Goal: Task Accomplishment & Management: Use online tool/utility

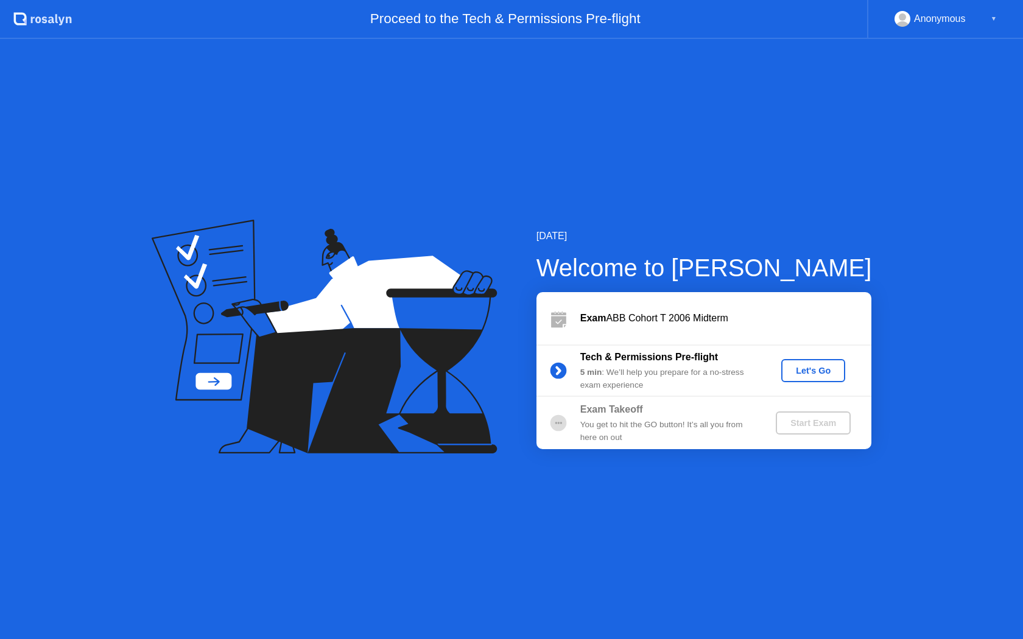
click at [831, 379] on button "Let's Go" at bounding box center [813, 370] width 64 height 23
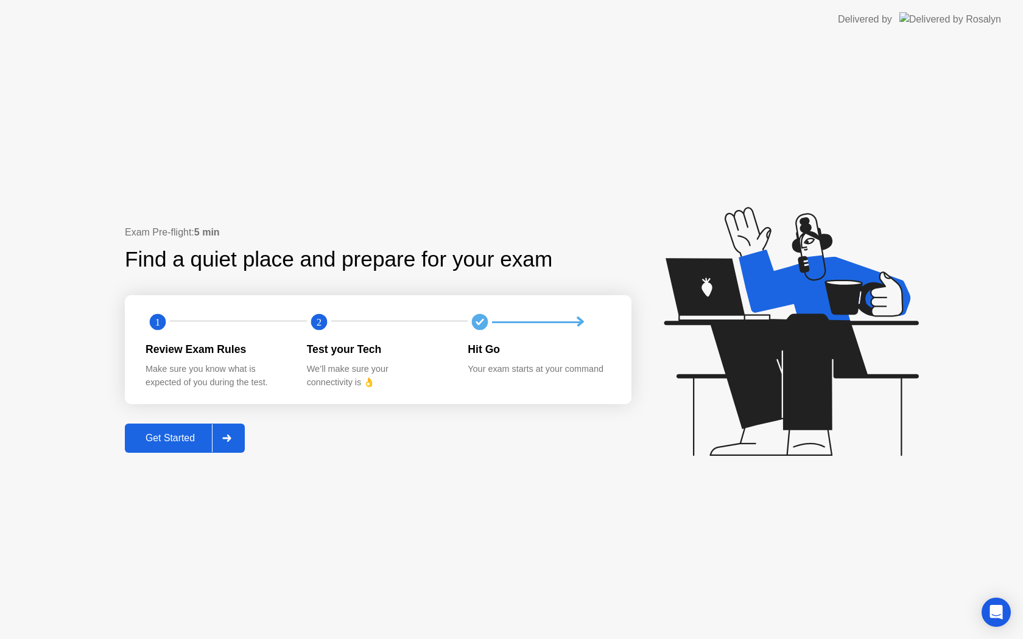
click at [195, 436] on div "Get Started" at bounding box center [169, 438] width 83 height 11
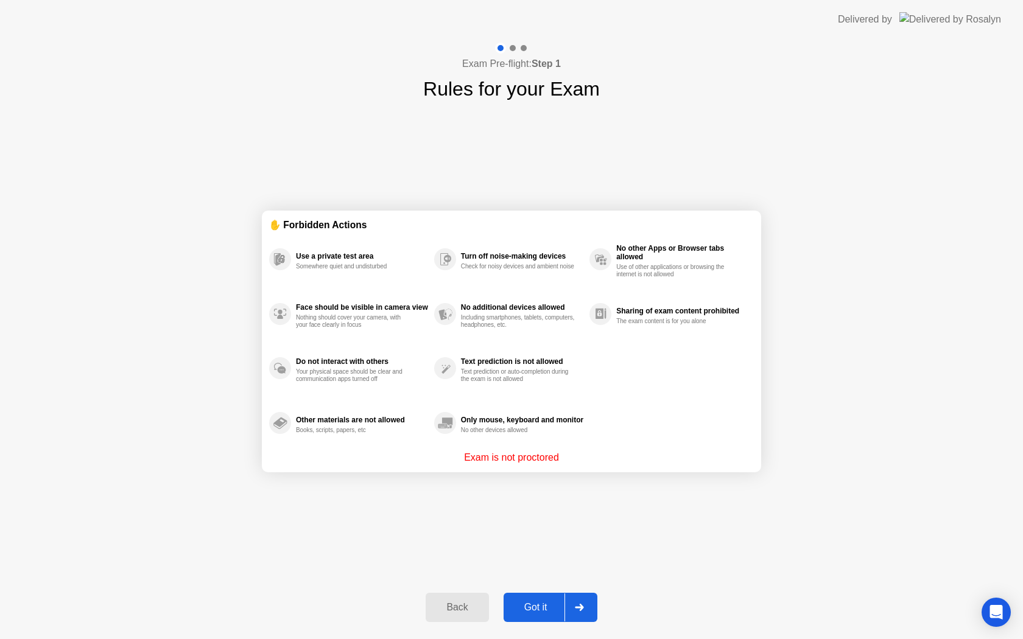
click at [527, 605] on div "Got it" at bounding box center [535, 607] width 57 height 11
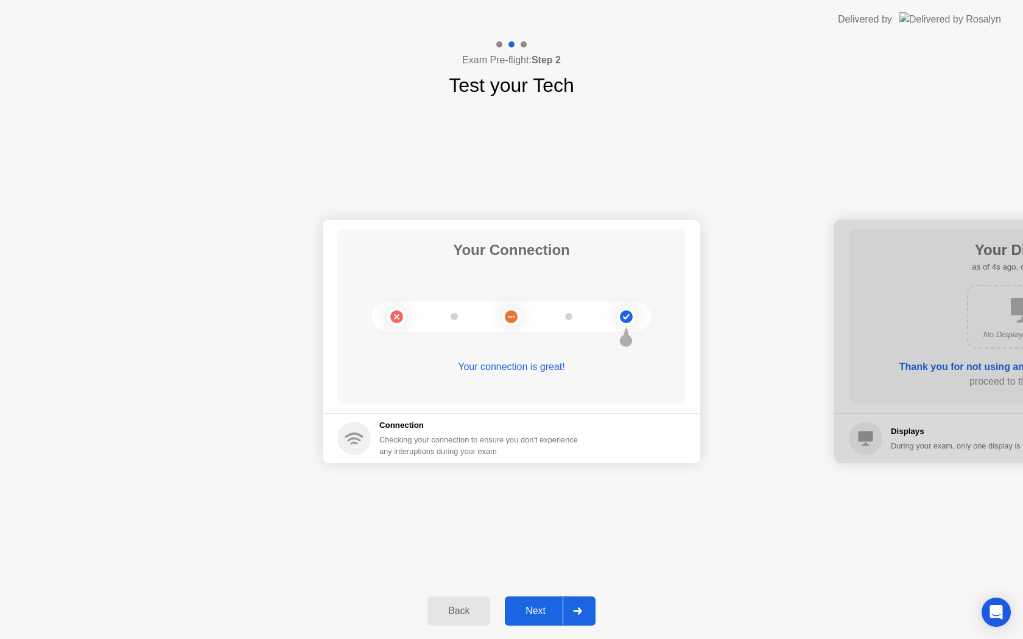
click at [547, 617] on div "Next" at bounding box center [535, 611] width 54 height 11
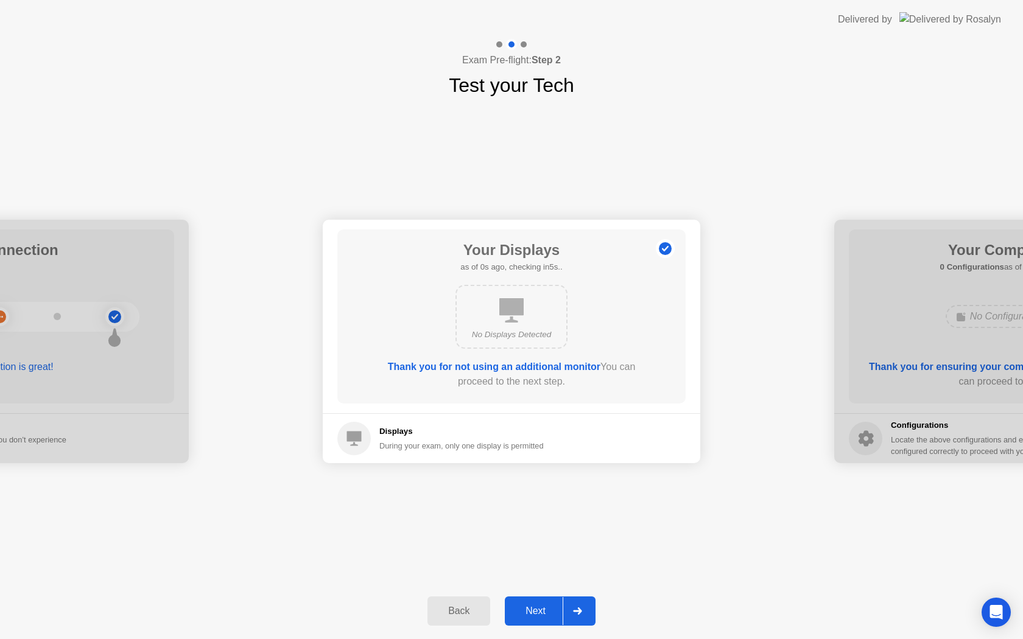
click at [547, 617] on div "Next" at bounding box center [535, 611] width 54 height 11
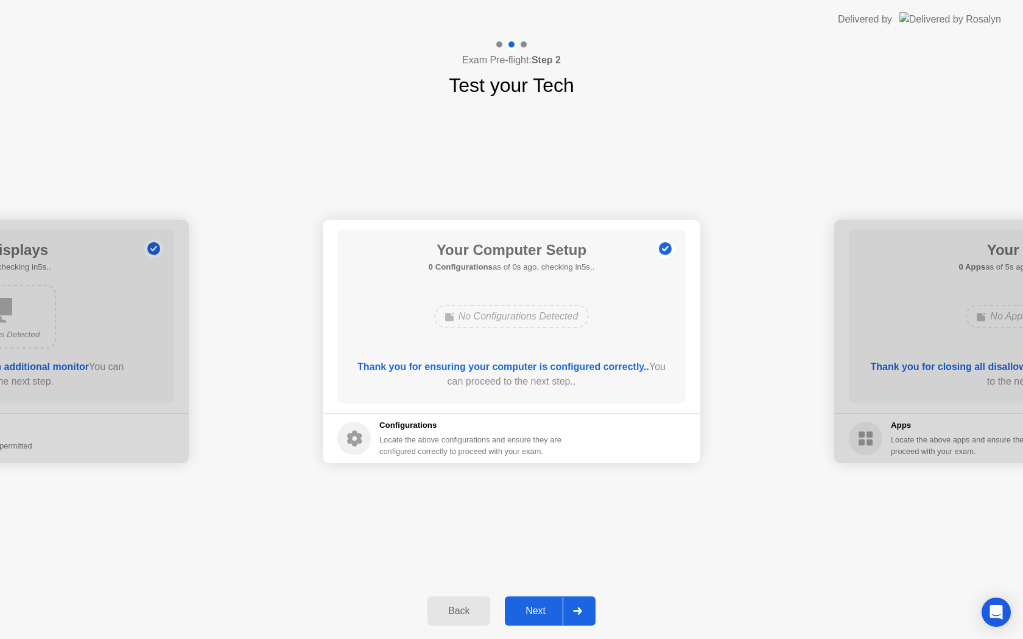
click at [547, 617] on div "Next" at bounding box center [535, 611] width 54 height 11
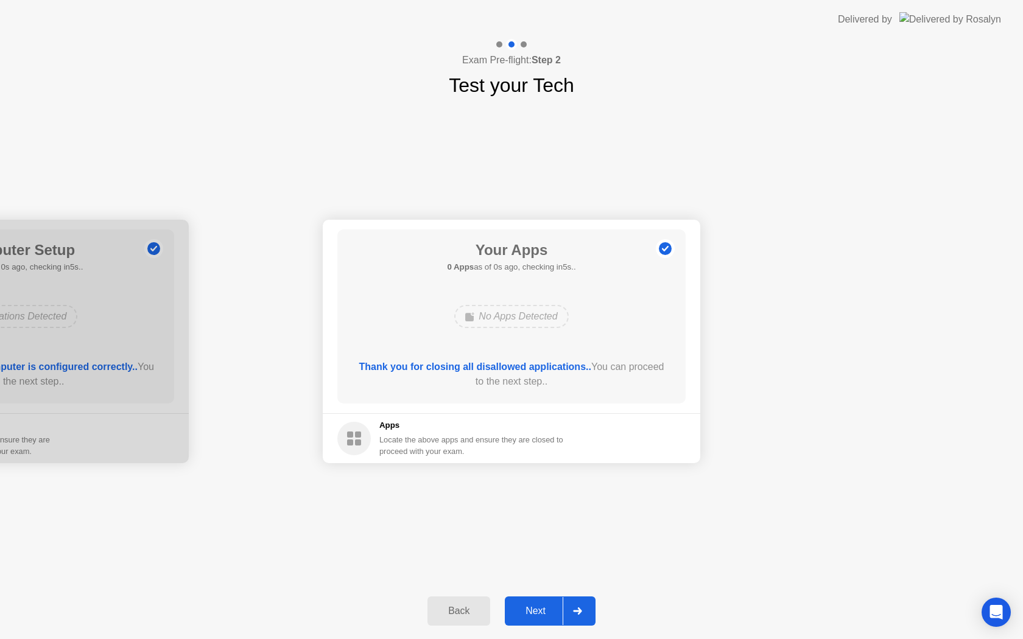
click at [547, 617] on div "Next" at bounding box center [535, 611] width 54 height 11
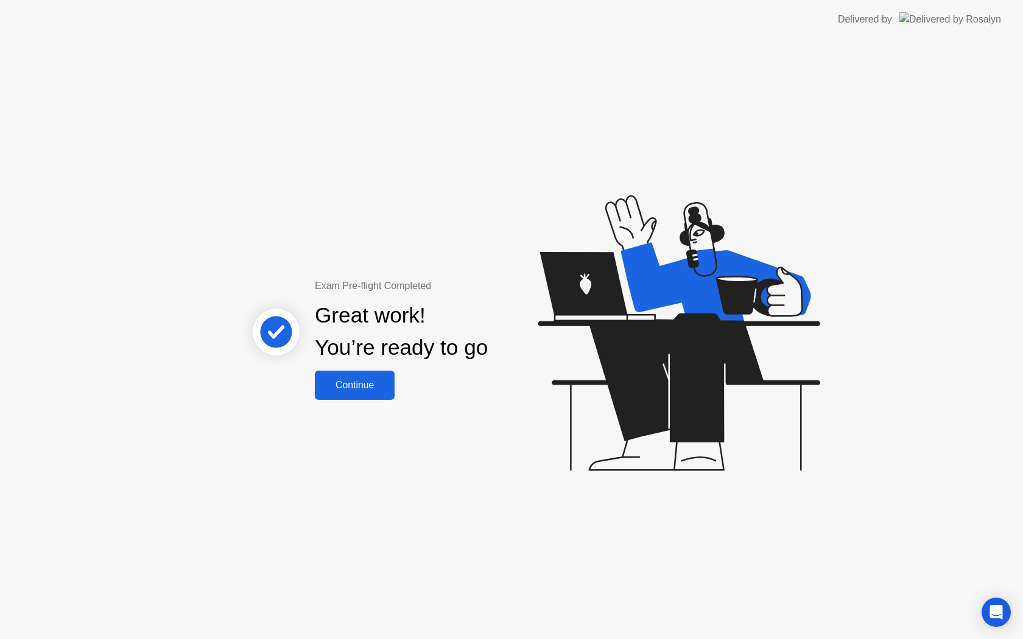
click at [349, 382] on div "Continue" at bounding box center [354, 385] width 72 height 11
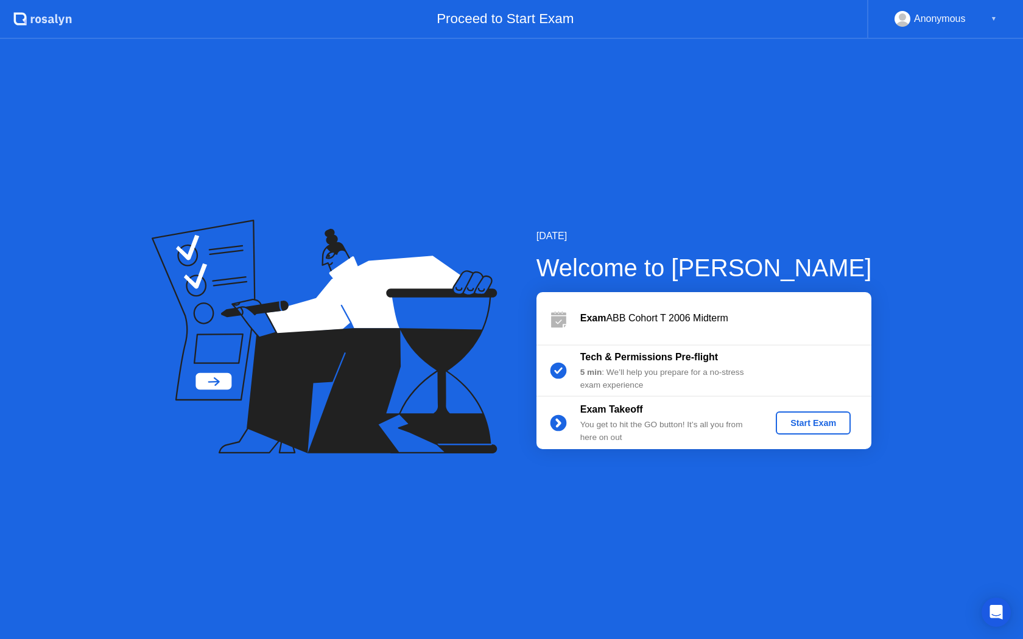
click at [829, 418] on div "Start Exam" at bounding box center [813, 423] width 65 height 10
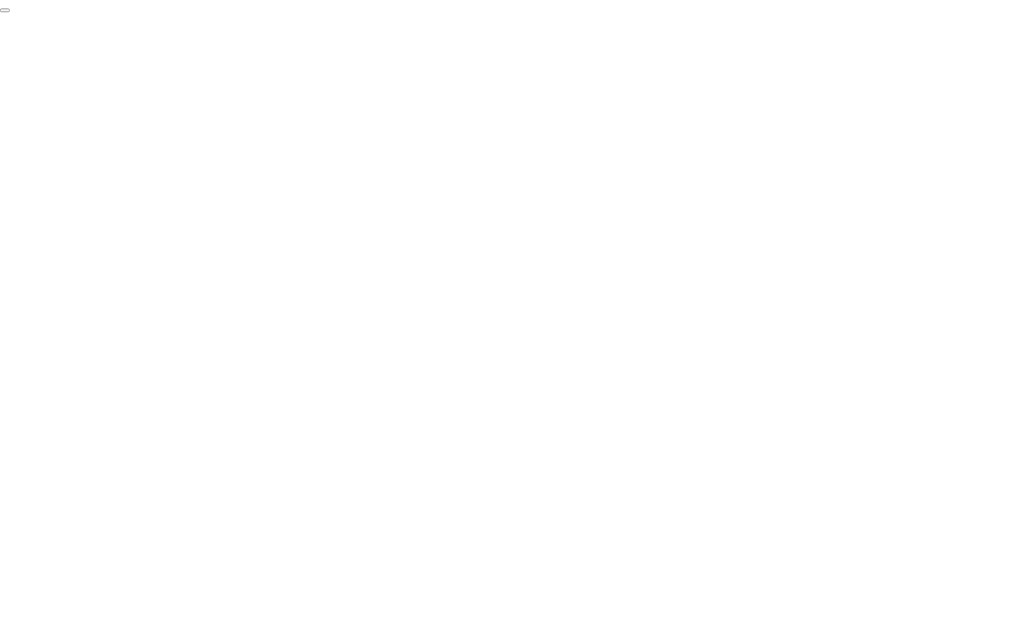
click at [10, 12] on button "End Proctoring Session" at bounding box center [5, 11] width 10 height 4
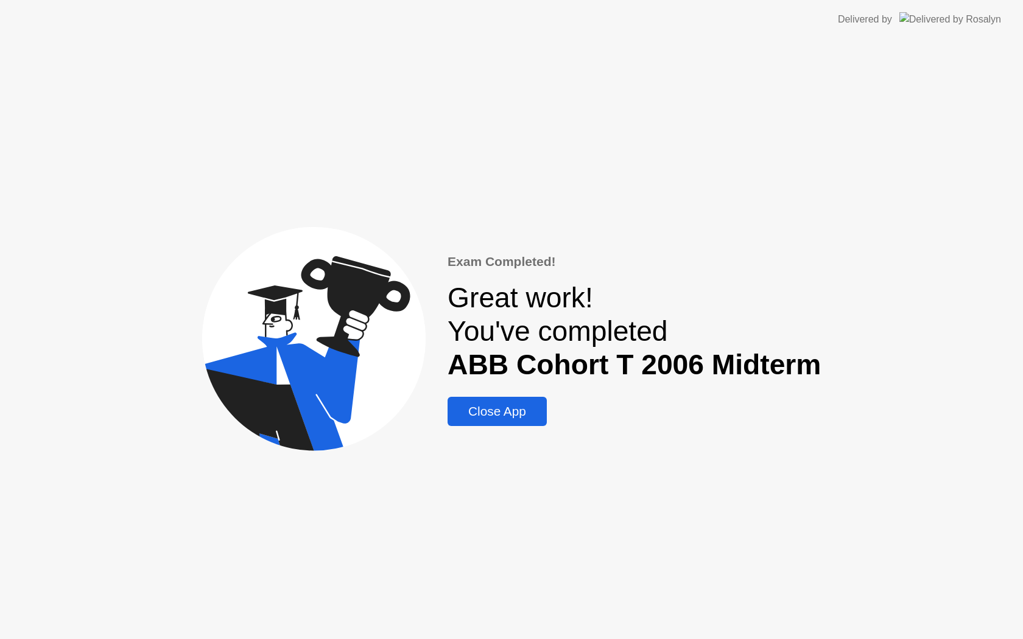
click at [476, 418] on div "Close App" at bounding box center [497, 411] width 92 height 15
